Goal: Answer question/provide support

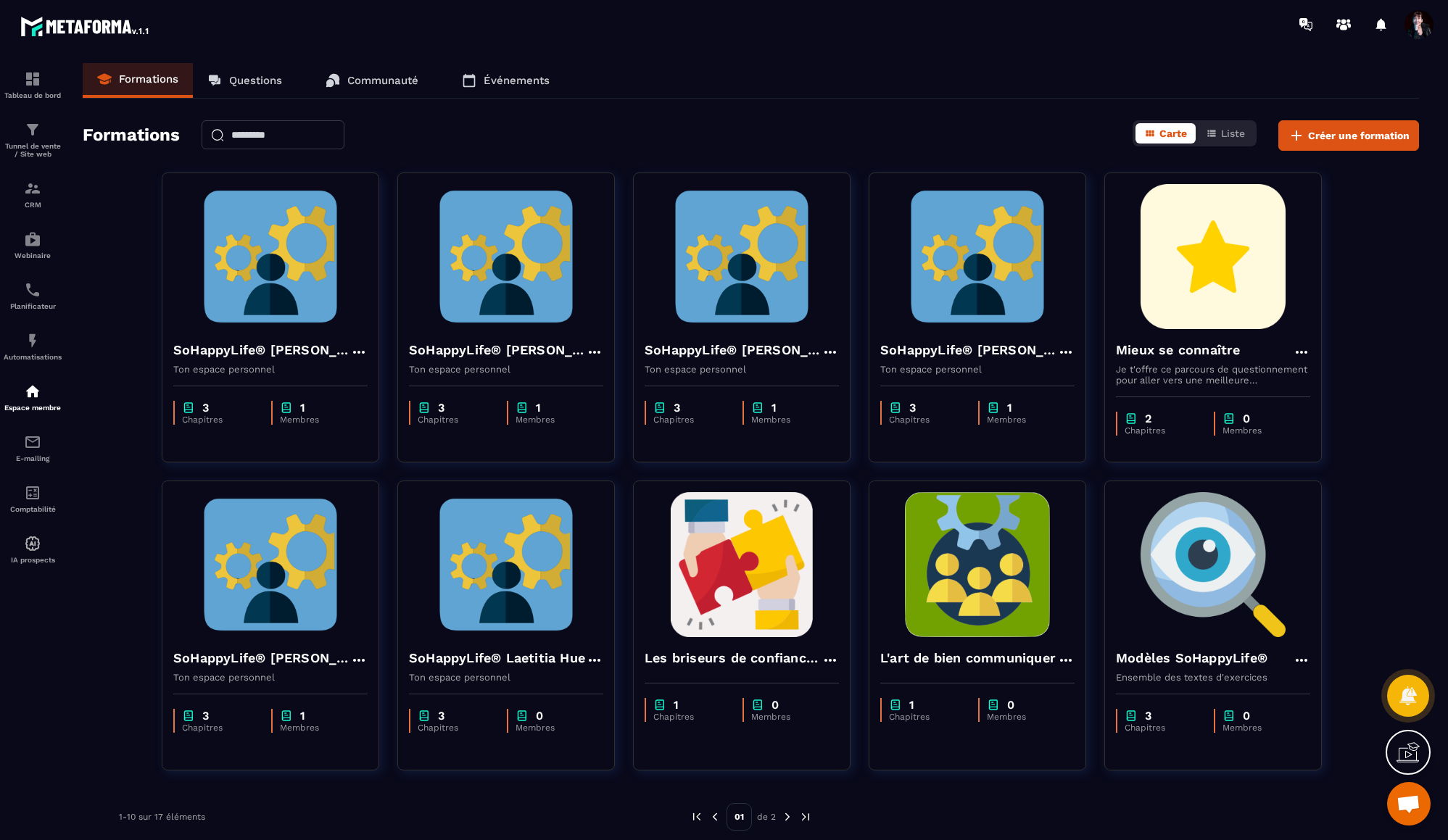
click at [994, 280] on img at bounding box center [977, 256] width 194 height 145
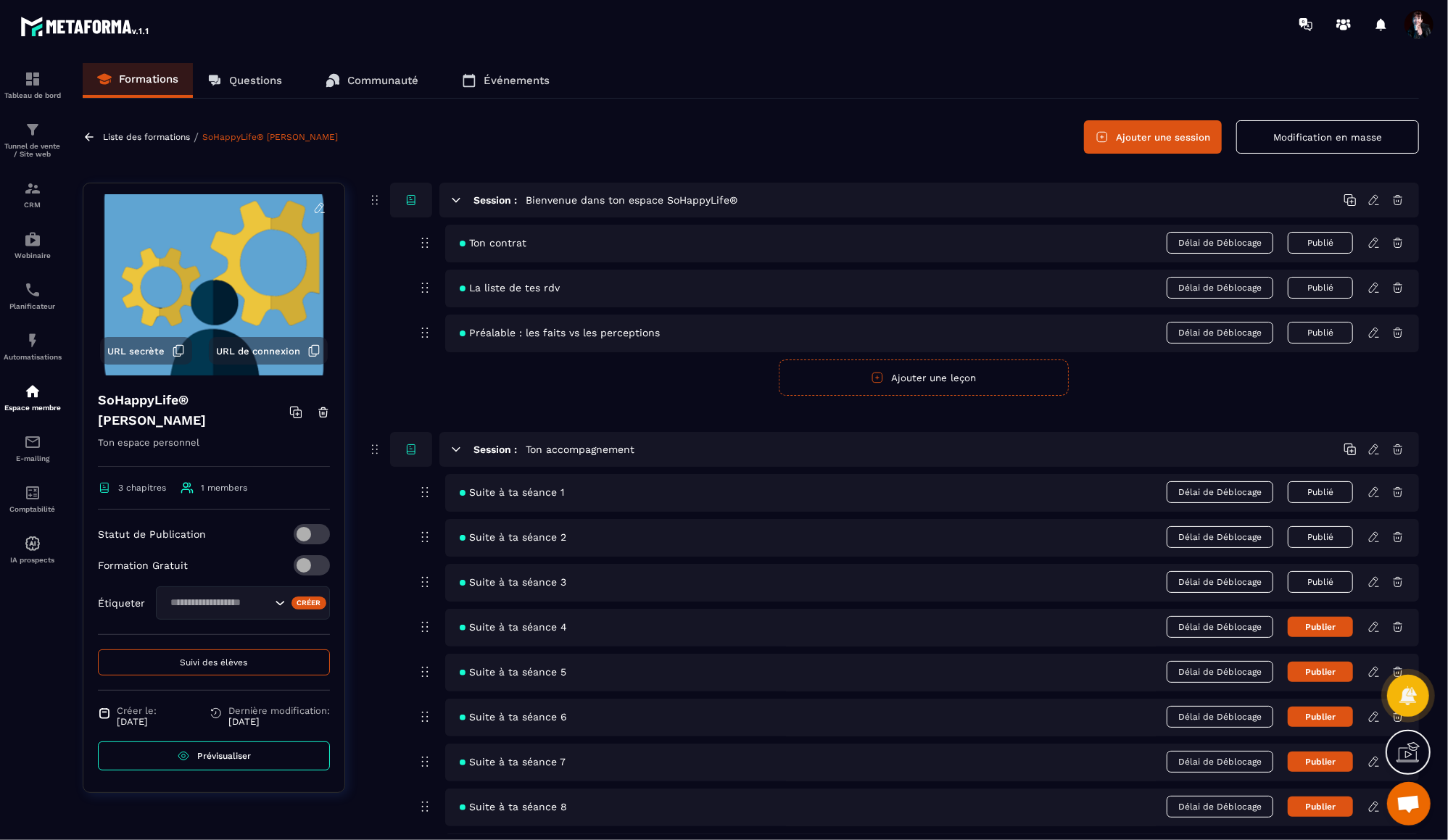
click at [226, 661] on span "Suivi des élèves" at bounding box center [214, 663] width 68 height 10
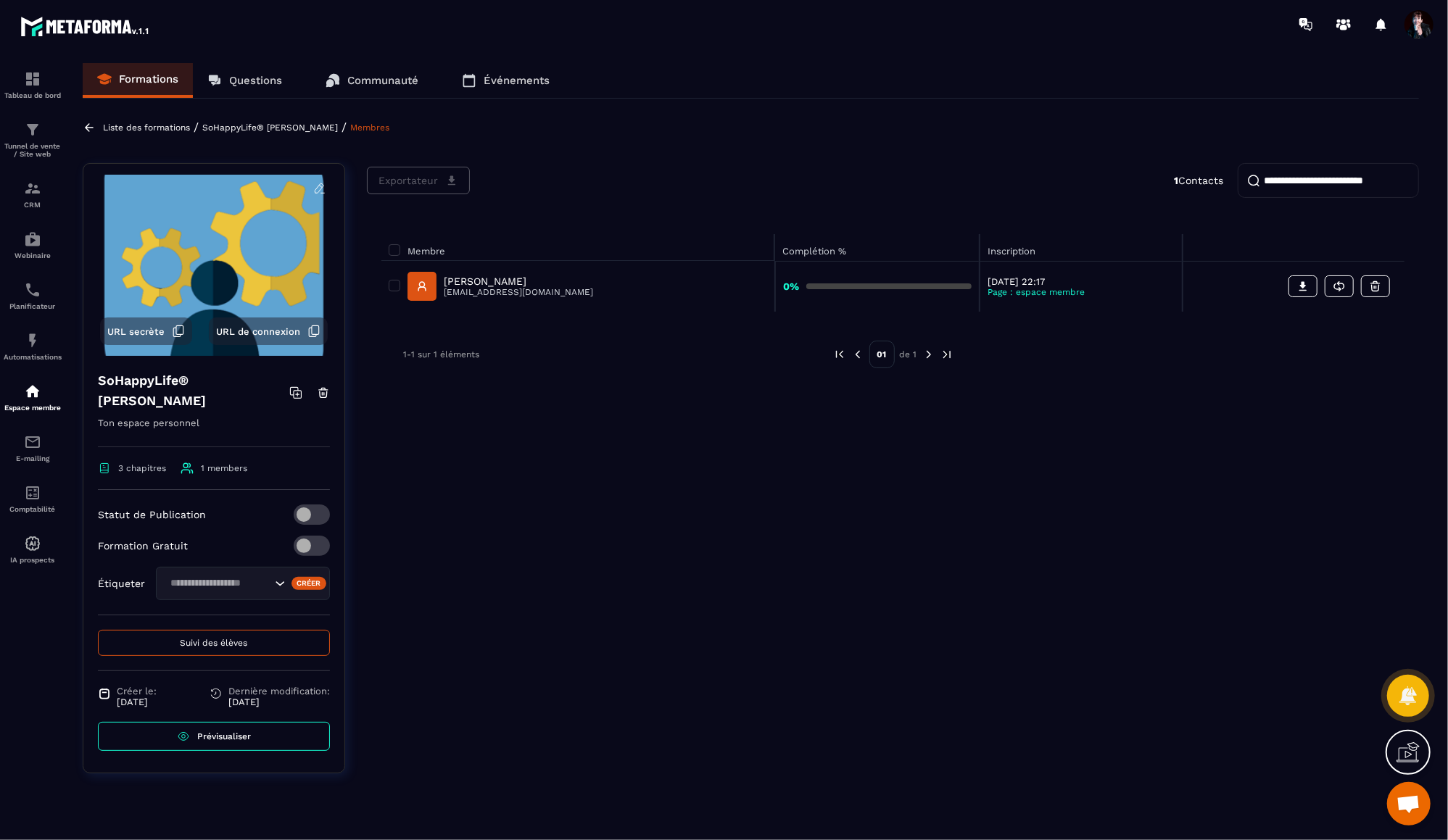
click at [149, 127] on p "Liste des formations" at bounding box center [147, 127] width 87 height 10
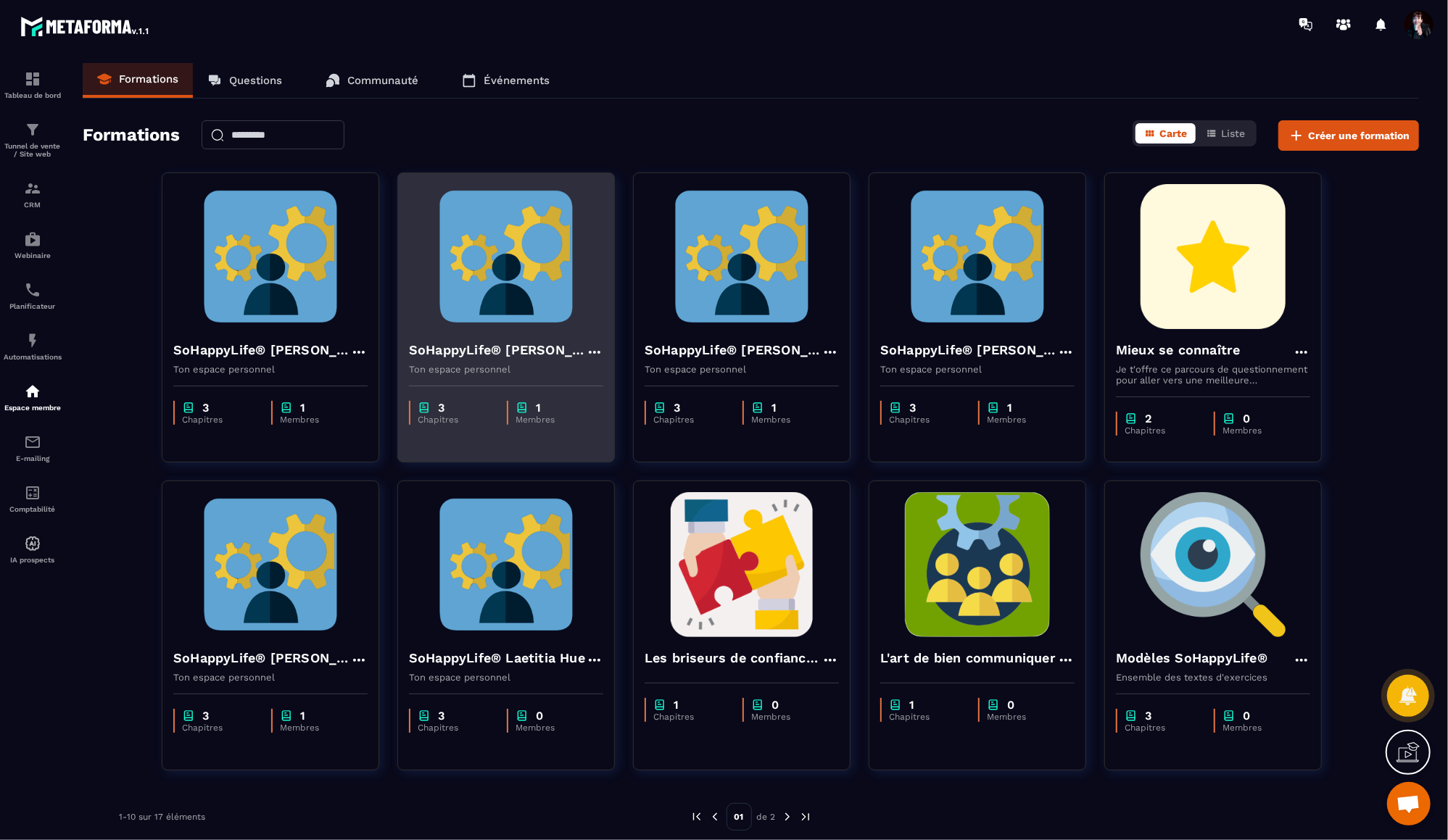
click at [519, 252] on img at bounding box center [505, 256] width 194 height 145
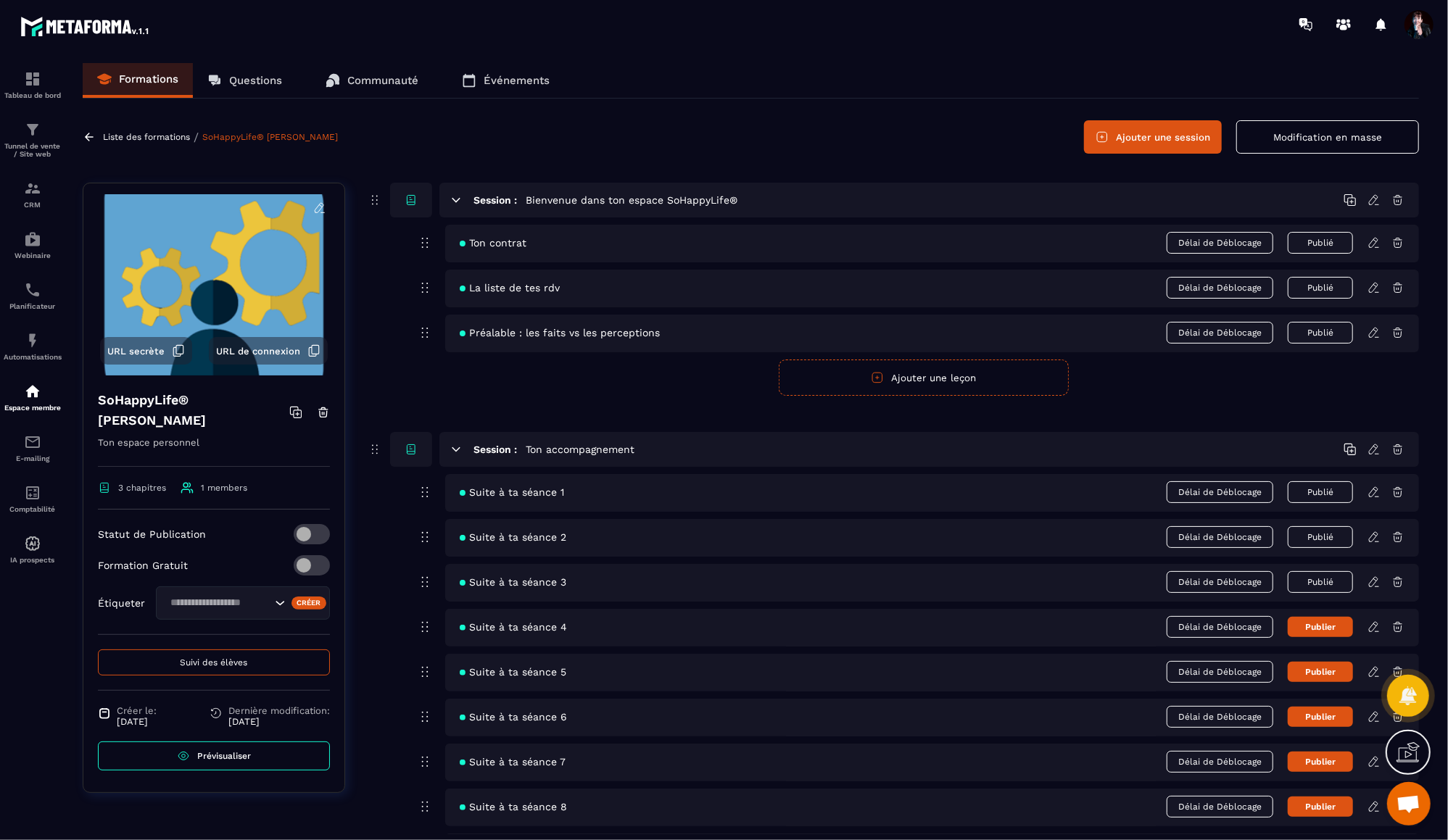
click at [212, 663] on span "Suivi des élèves" at bounding box center [214, 663] width 68 height 10
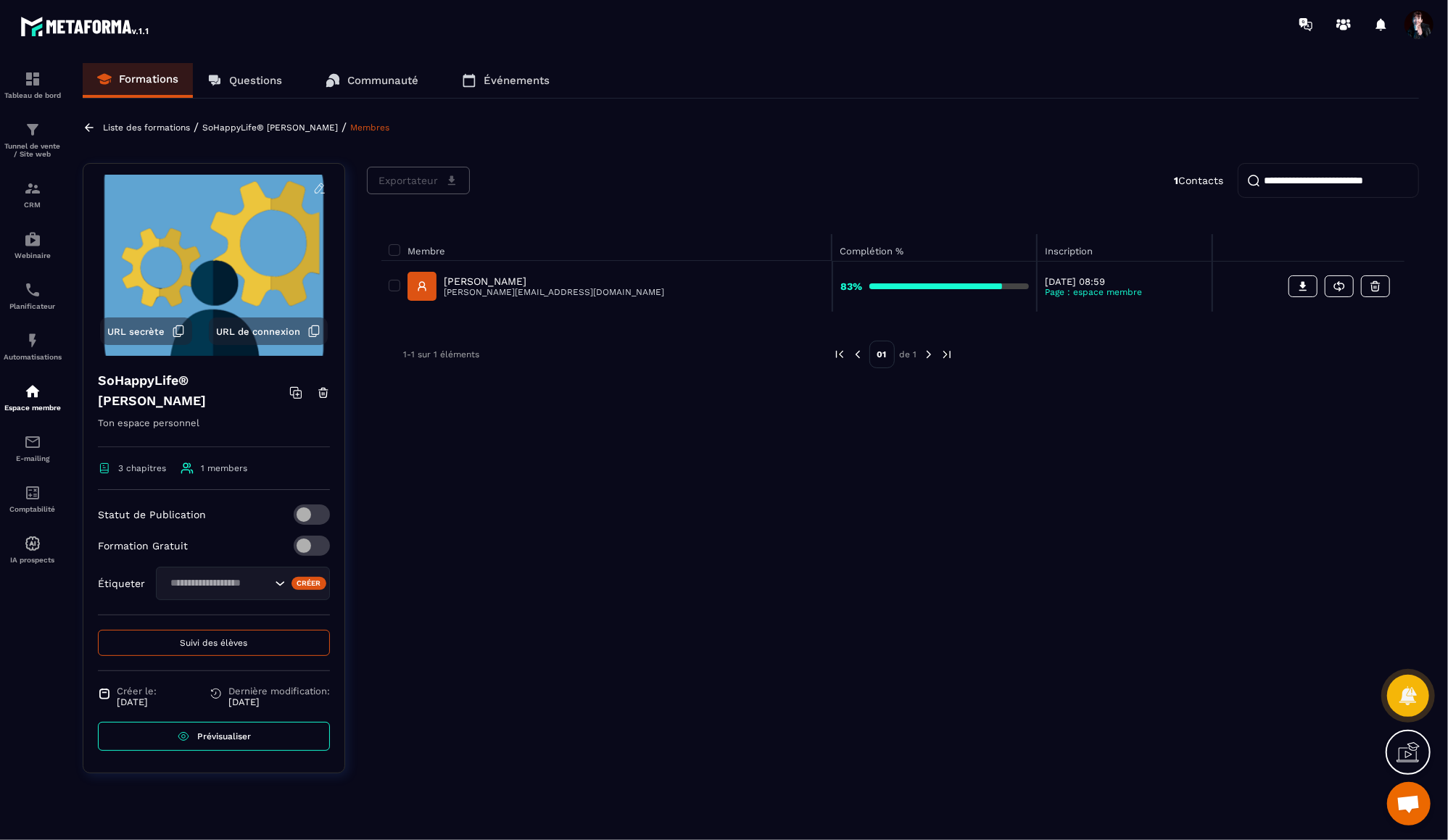
click at [509, 281] on p "[PERSON_NAME]" at bounding box center [553, 281] width 220 height 12
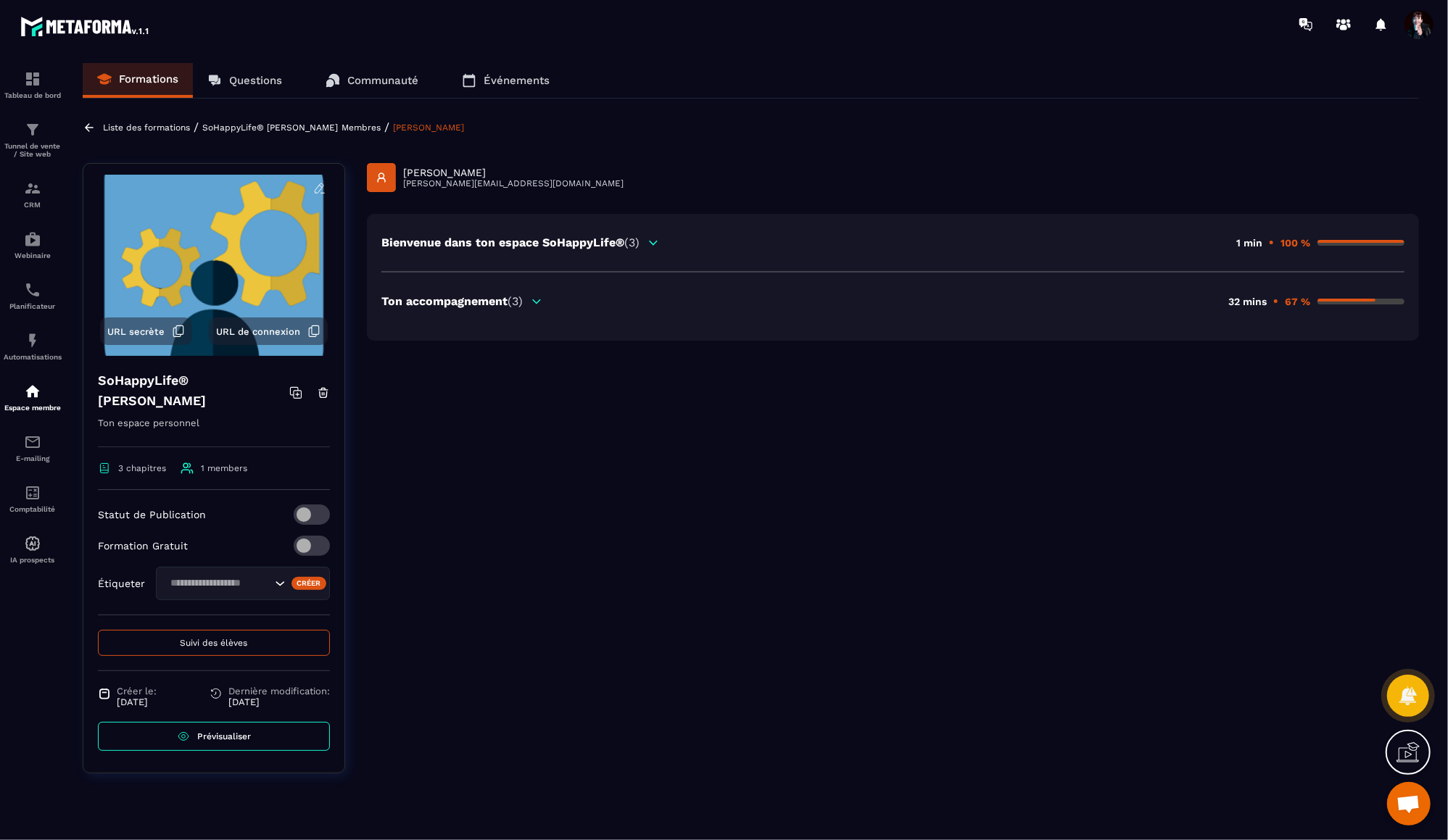
click at [509, 304] on span "(3)" at bounding box center [515, 301] width 15 height 14
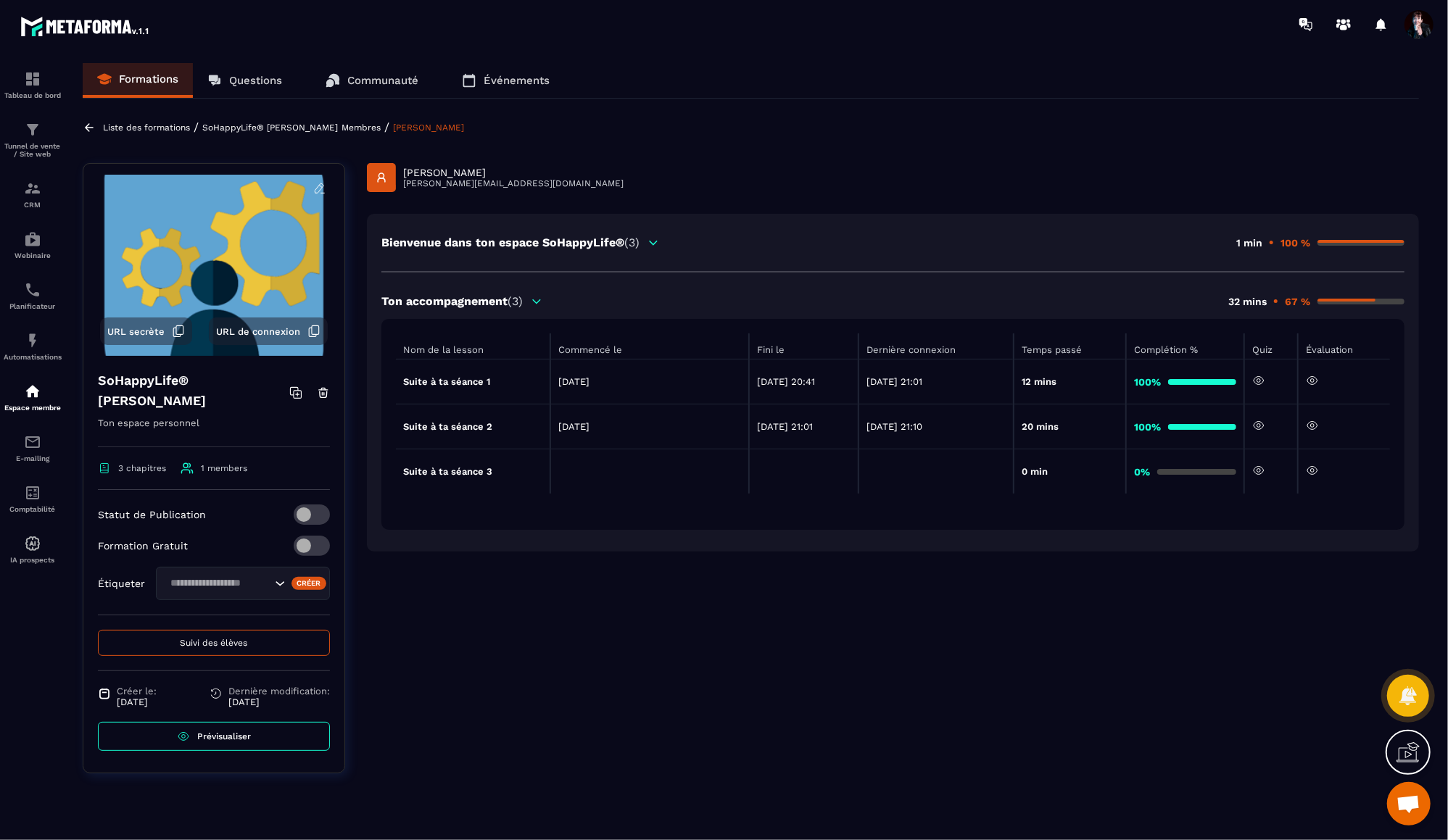
click at [157, 128] on p "Liste des formations" at bounding box center [147, 127] width 87 height 10
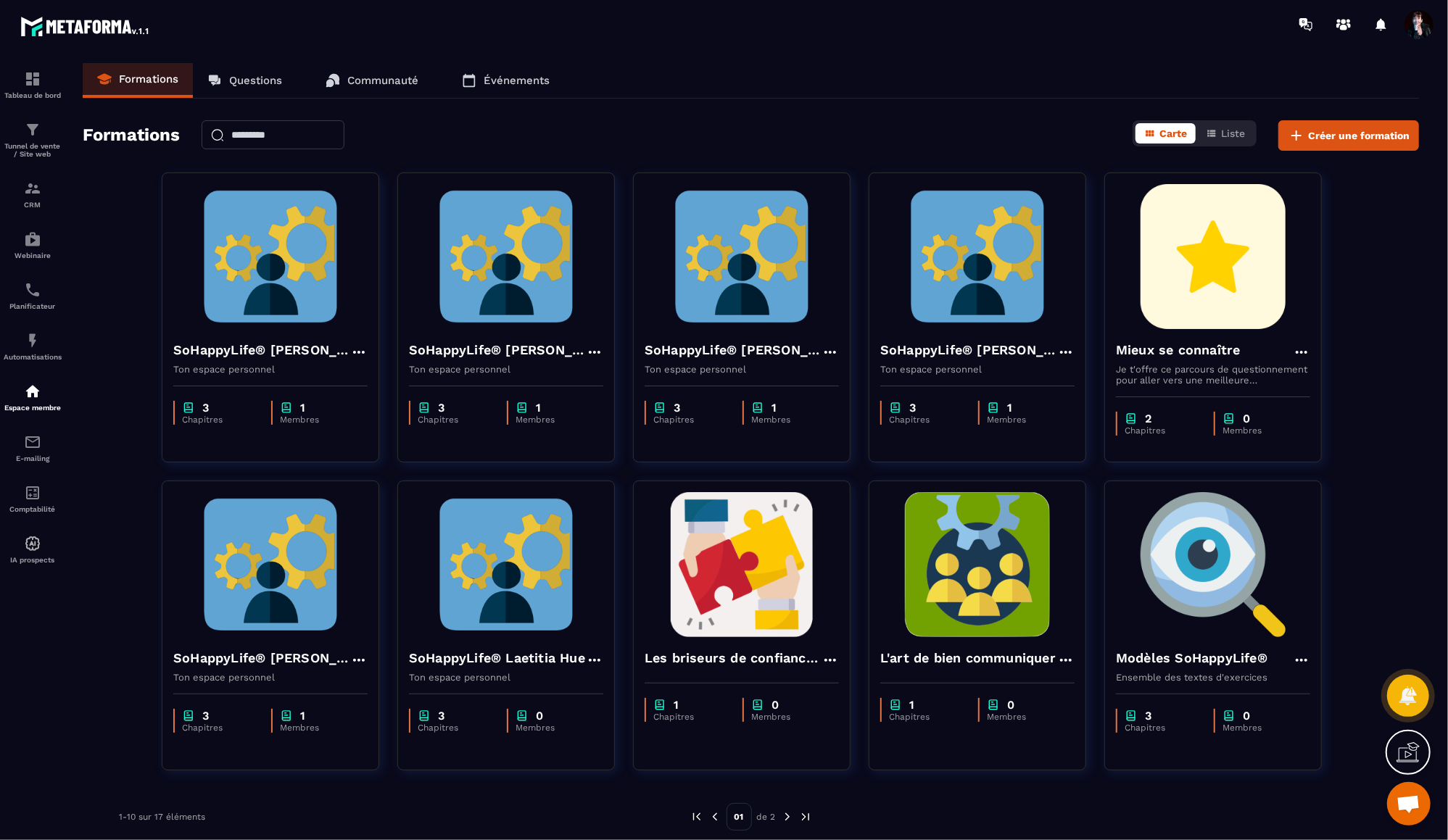
click at [1404, 793] on span "Ouvrir le chat" at bounding box center [1409, 804] width 44 height 44
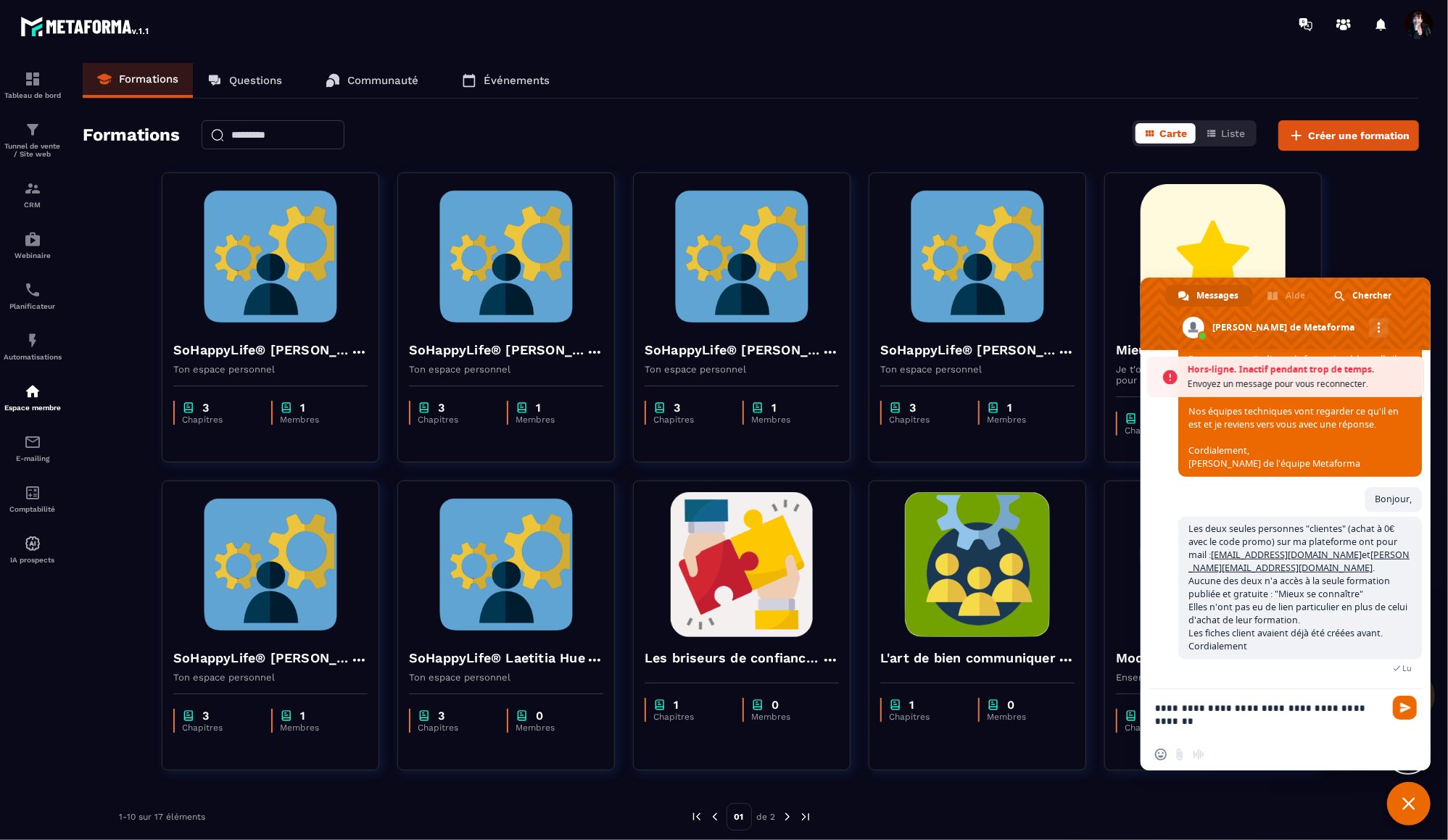
scroll to position [14501, 0]
type textarea "**********"
click at [1407, 706] on span "Envoyer" at bounding box center [1405, 708] width 11 height 11
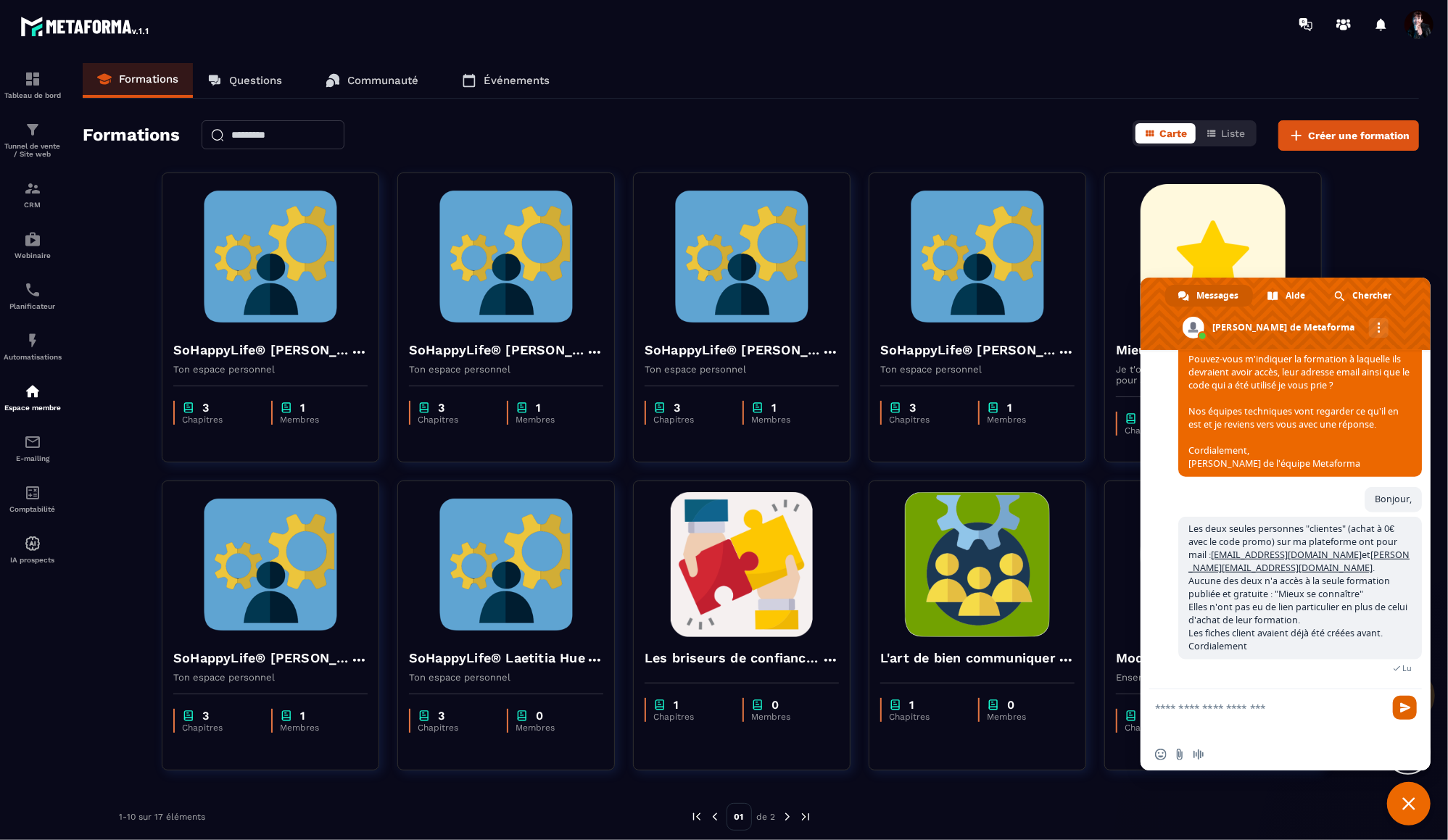
scroll to position [14568, 0]
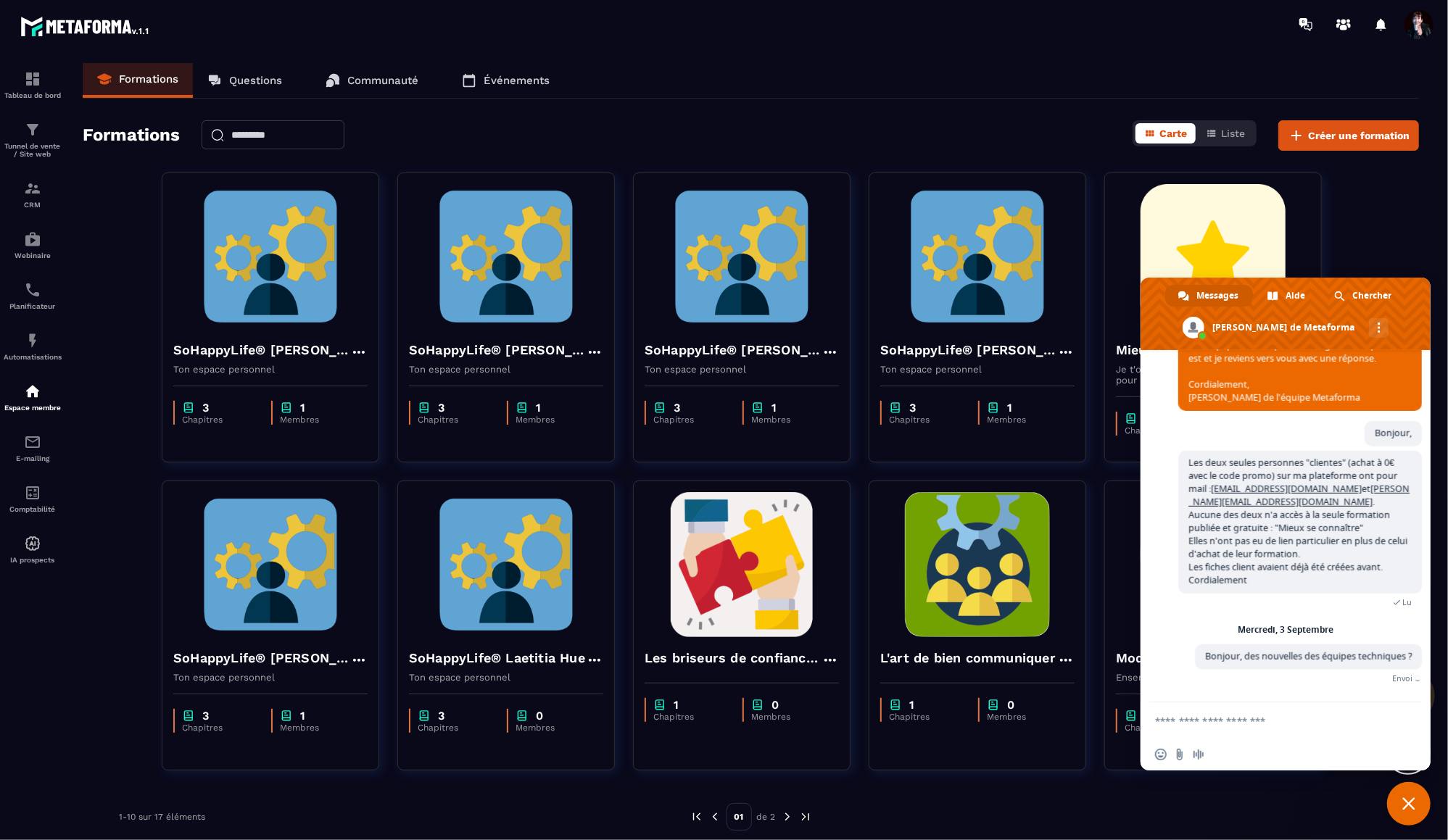
click at [1409, 798] on span "Fermer le chat" at bounding box center [1409, 804] width 13 height 13
